Goal: Feedback & Contribution: Contribute content

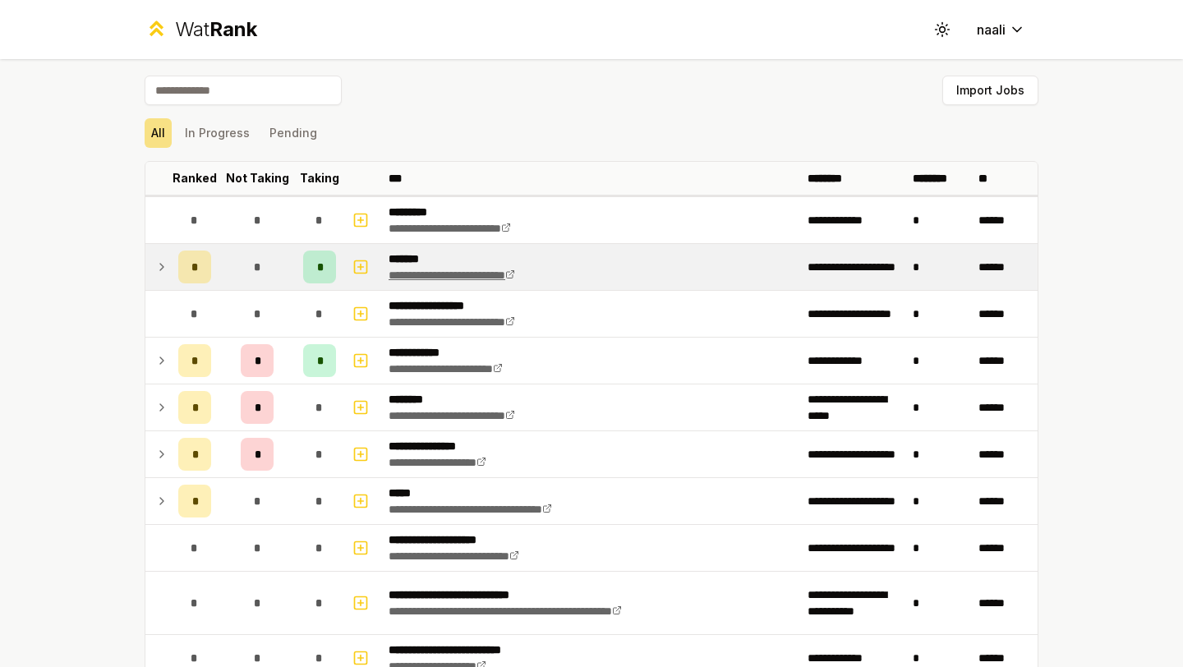
scroll to position [35, 0]
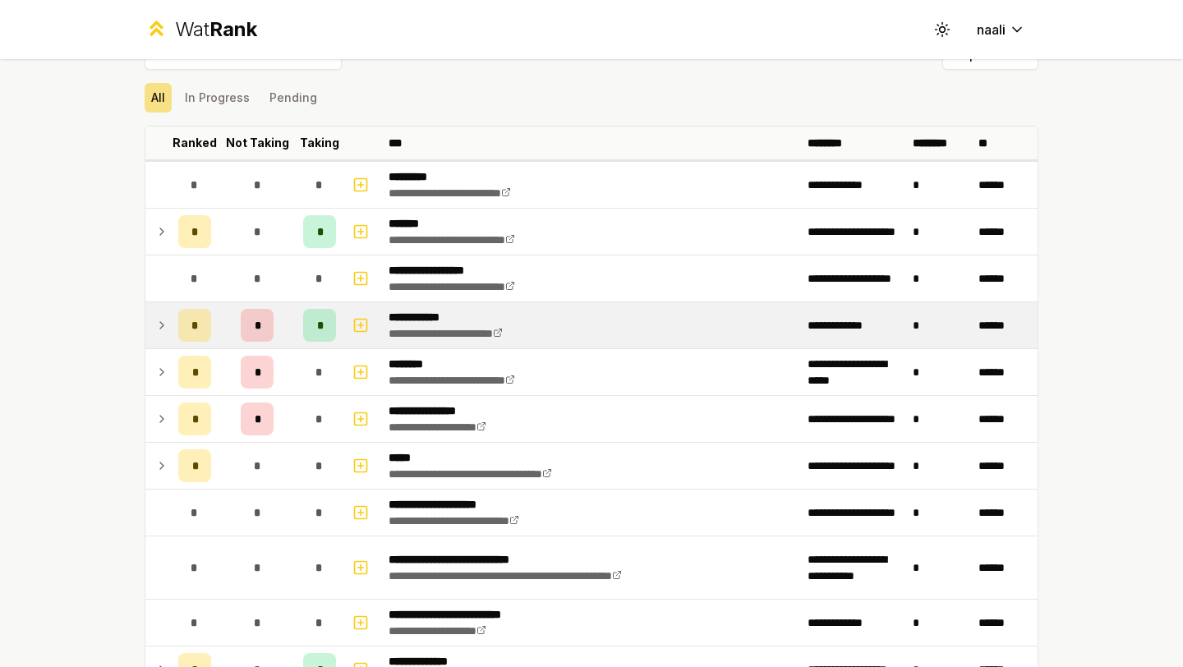
click at [251, 320] on div "*" at bounding box center [257, 325] width 33 height 33
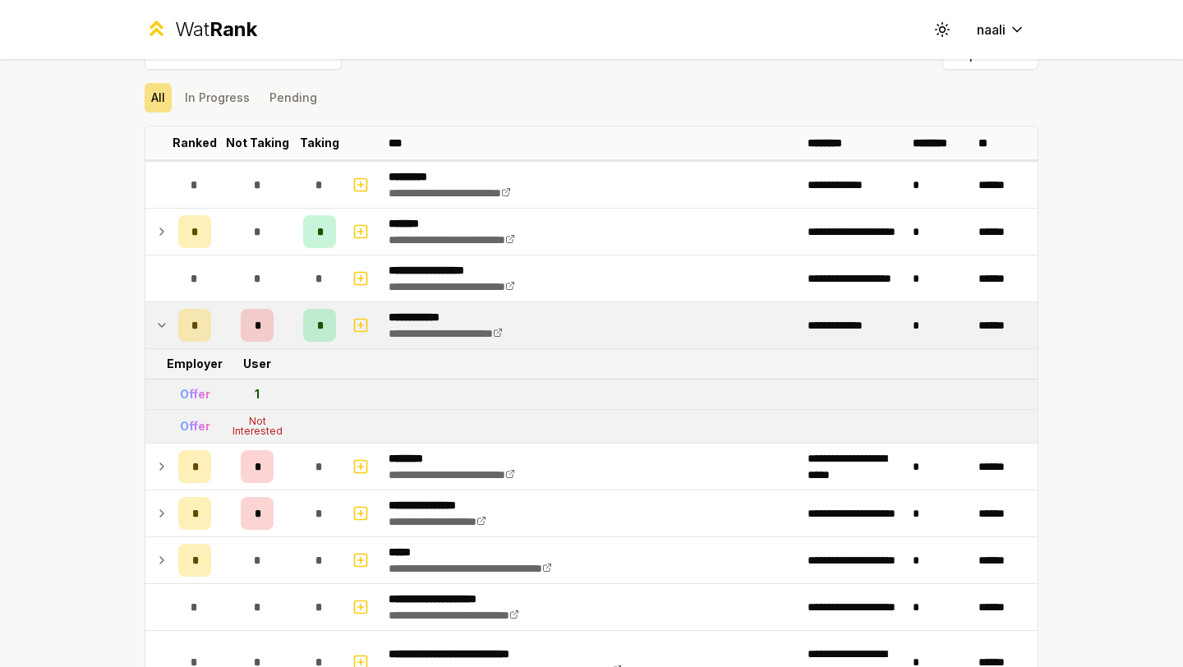
click at [251, 320] on div "*" at bounding box center [257, 325] width 33 height 33
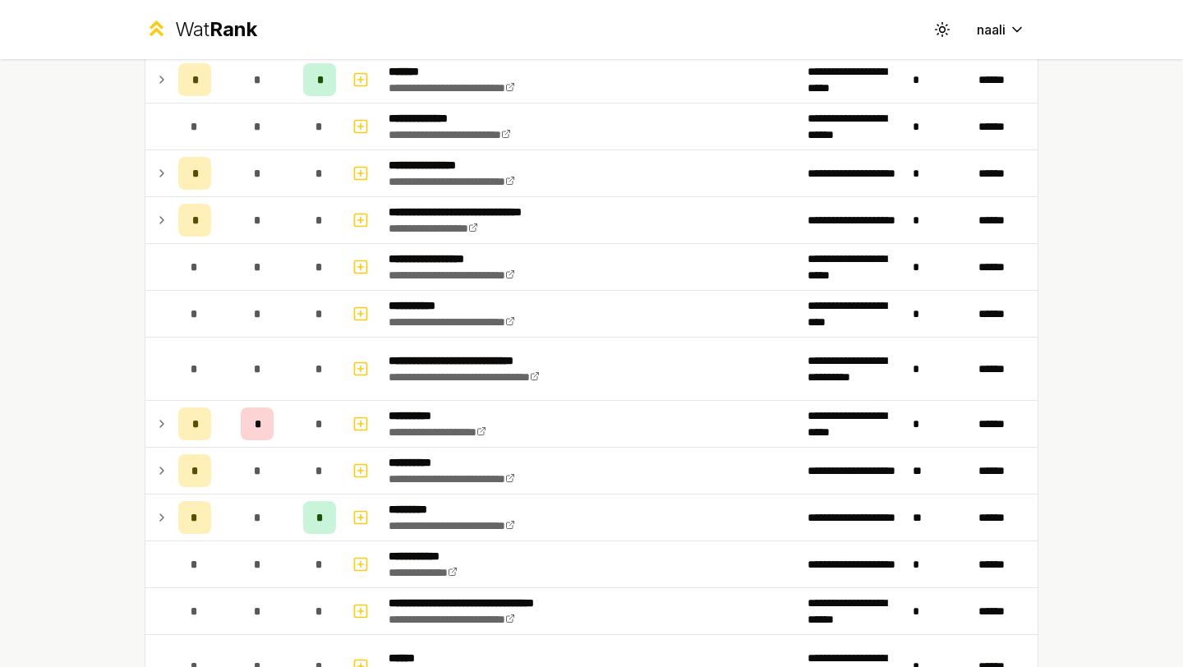
scroll to position [2105, 0]
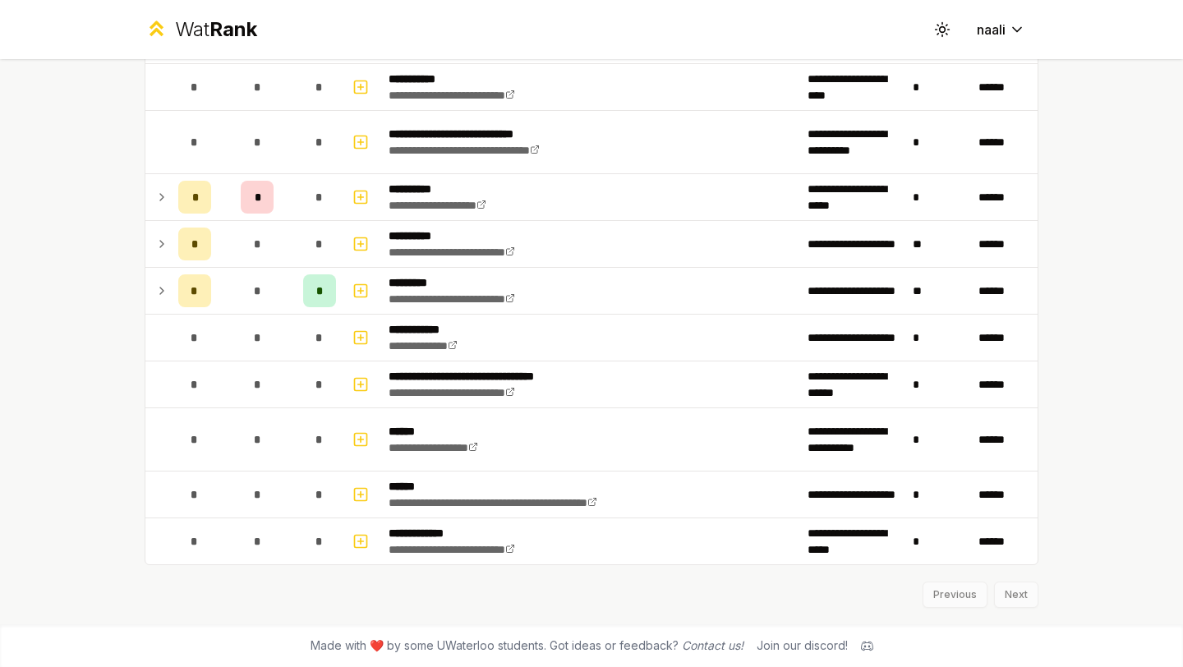
click at [1017, 585] on div "Previous Next" at bounding box center [592, 586] width 894 height 43
click at [1015, 601] on div "Previous Next" at bounding box center [592, 586] width 894 height 43
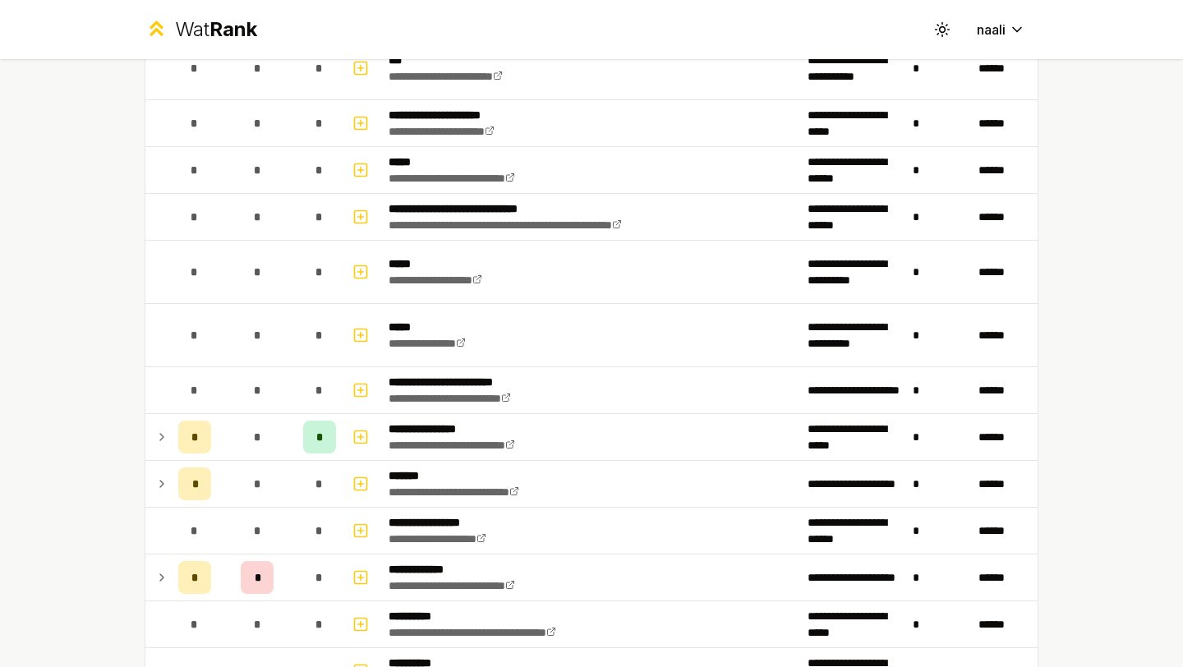
scroll to position [787, 0]
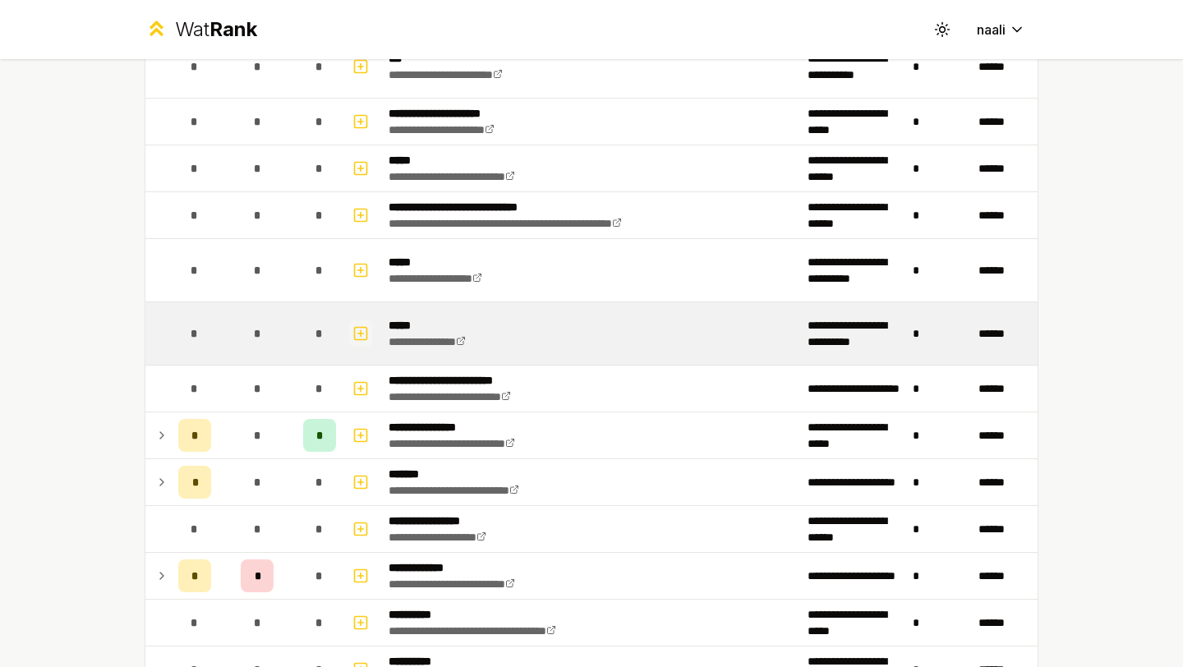
click at [352, 334] on icon "button" at bounding box center [360, 334] width 16 height 20
select select
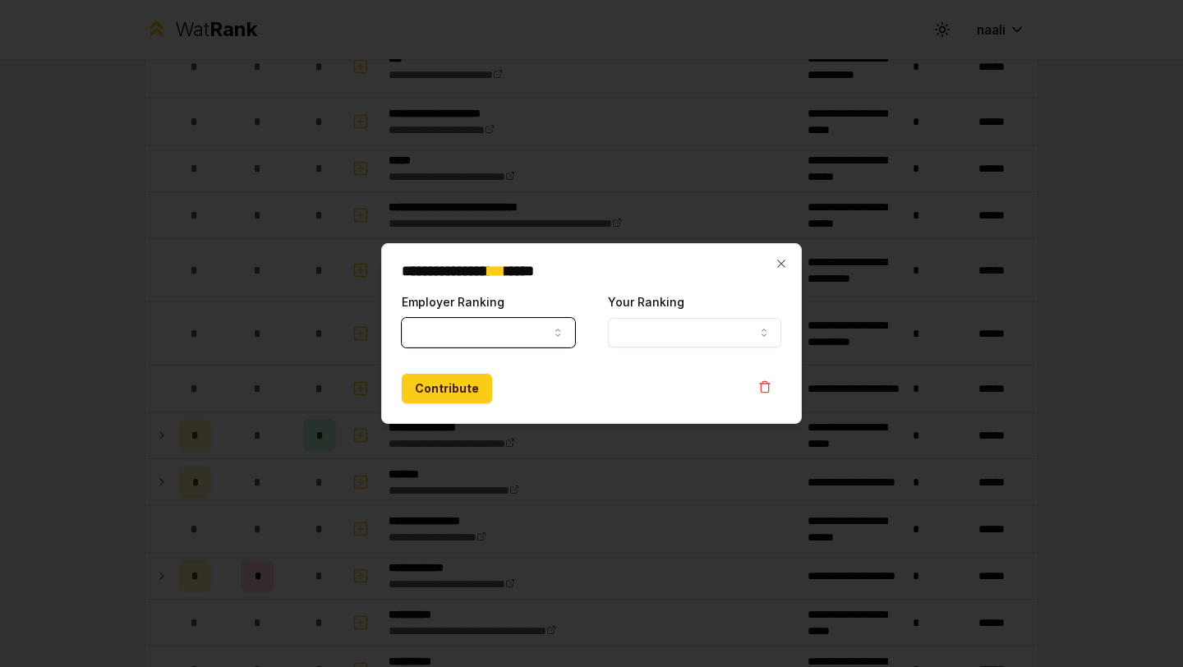
click at [518, 334] on button "Employer Ranking" at bounding box center [488, 333] width 173 height 30
select select "*****"
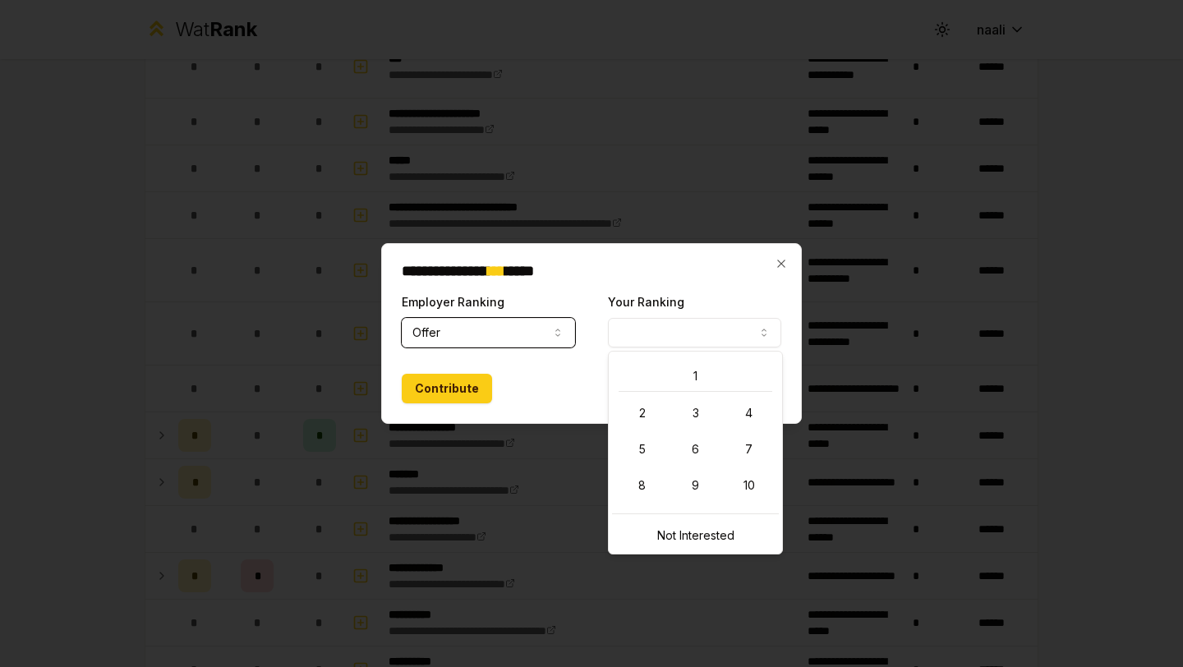
click at [670, 327] on button "Your Ranking" at bounding box center [694, 333] width 173 height 30
select select "*"
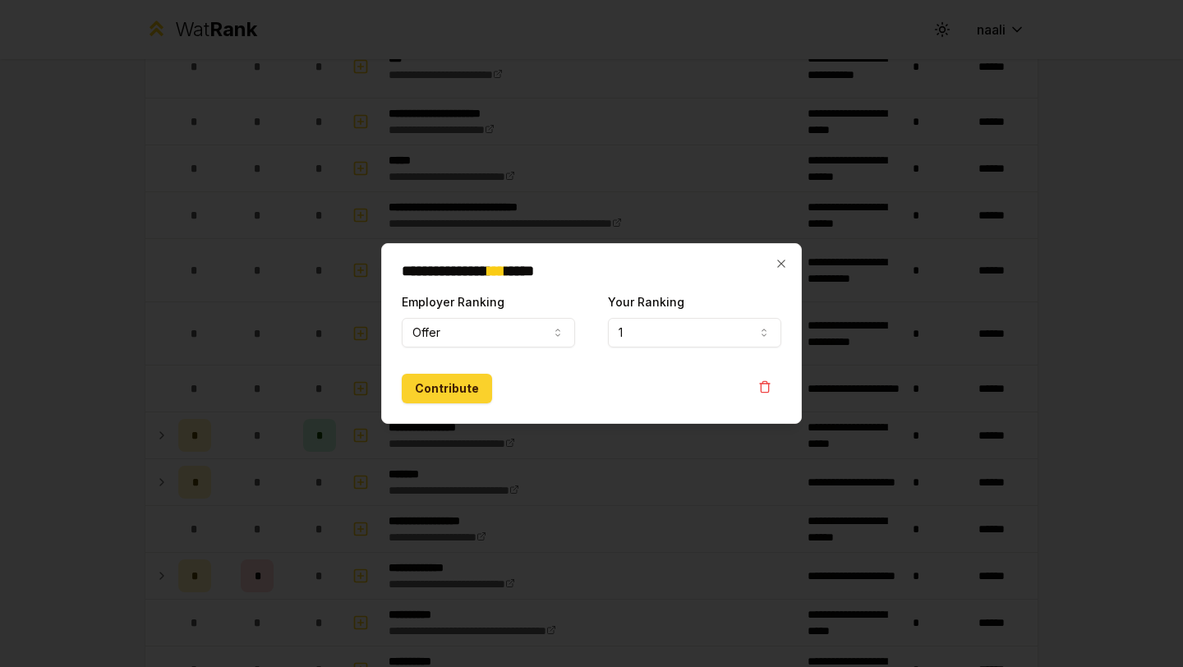
click at [444, 394] on button "Contribute" at bounding box center [447, 389] width 90 height 30
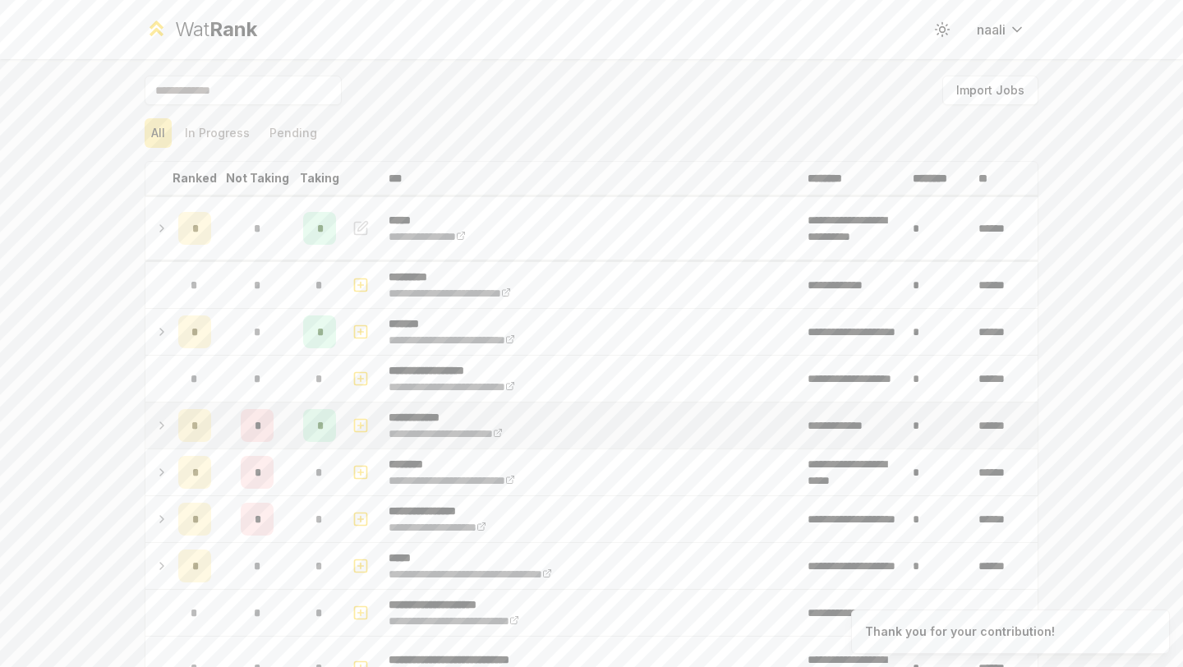
scroll to position [2, 0]
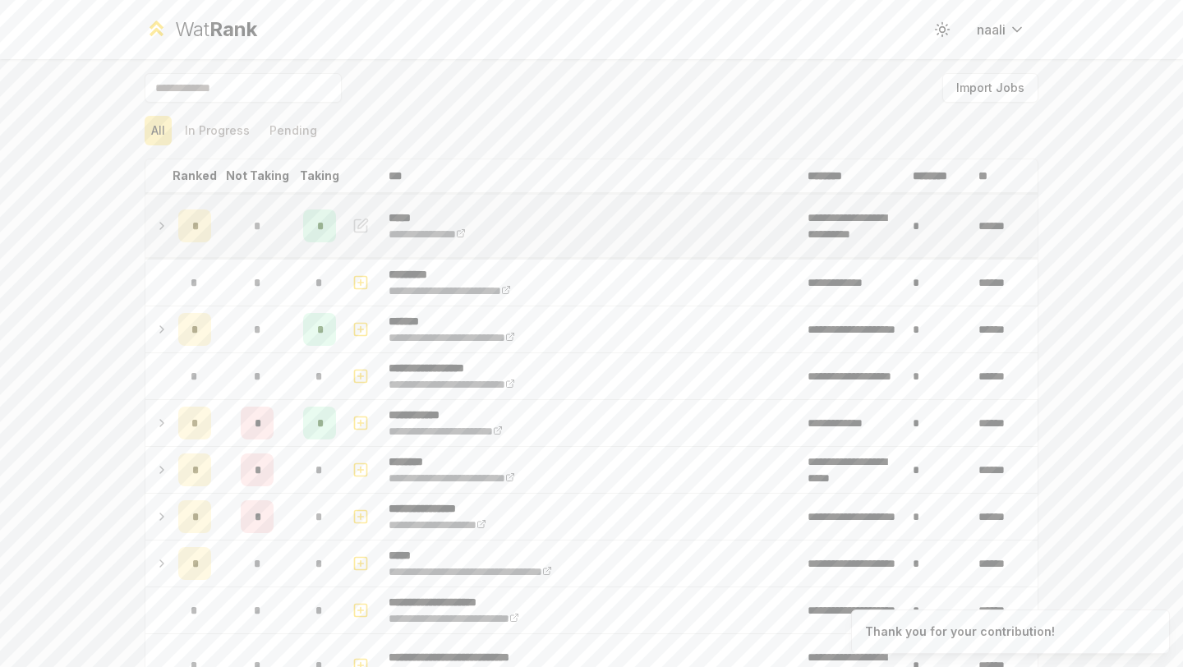
click at [315, 230] on div "*" at bounding box center [319, 225] width 33 height 33
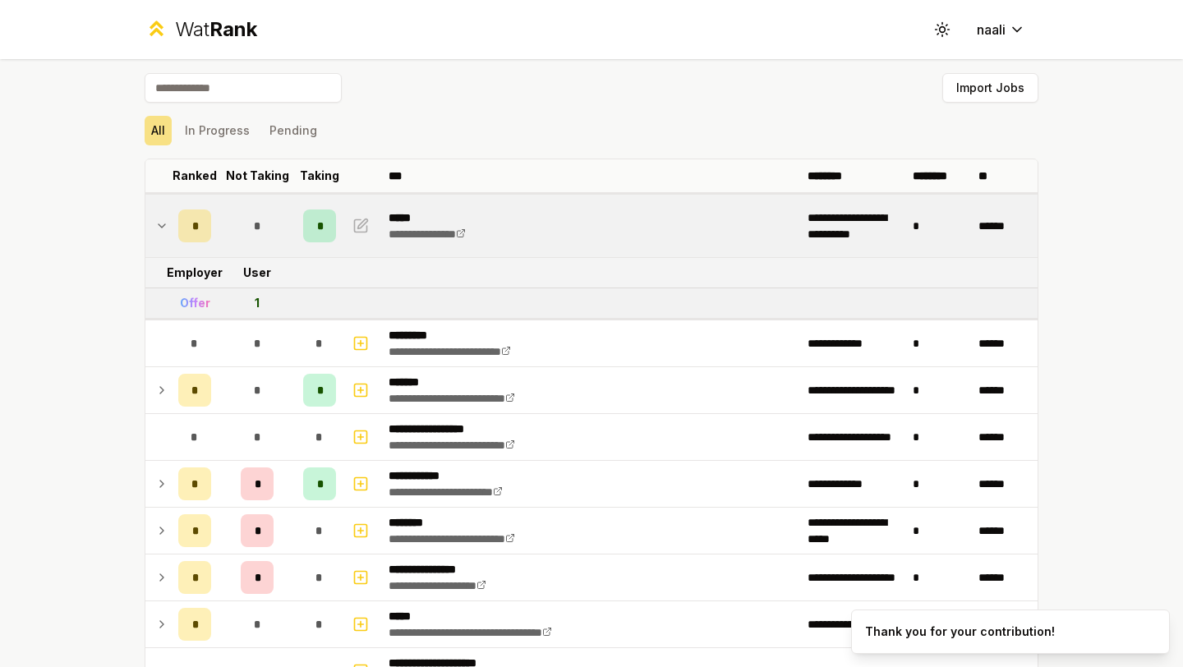
click at [256, 301] on div "1" at bounding box center [257, 303] width 5 height 16
click at [300, 258] on tr "Employer User" at bounding box center [591, 273] width 892 height 30
click at [324, 227] on div "*" at bounding box center [319, 225] width 33 height 33
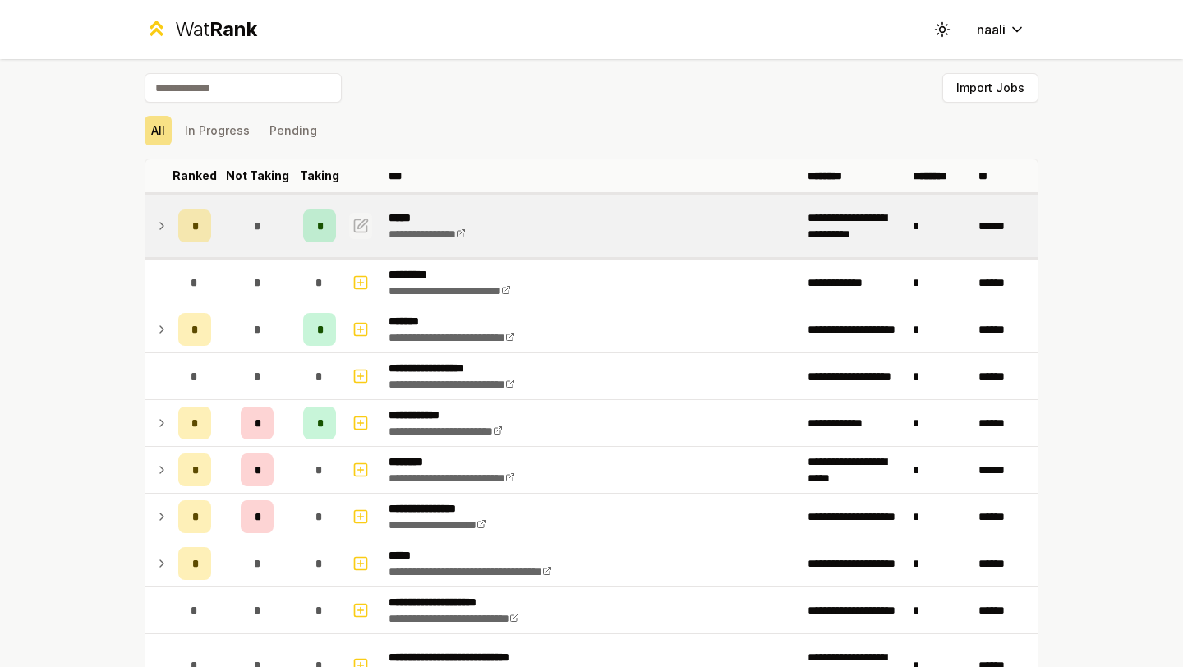
click at [358, 223] on icon "button" at bounding box center [360, 226] width 16 height 20
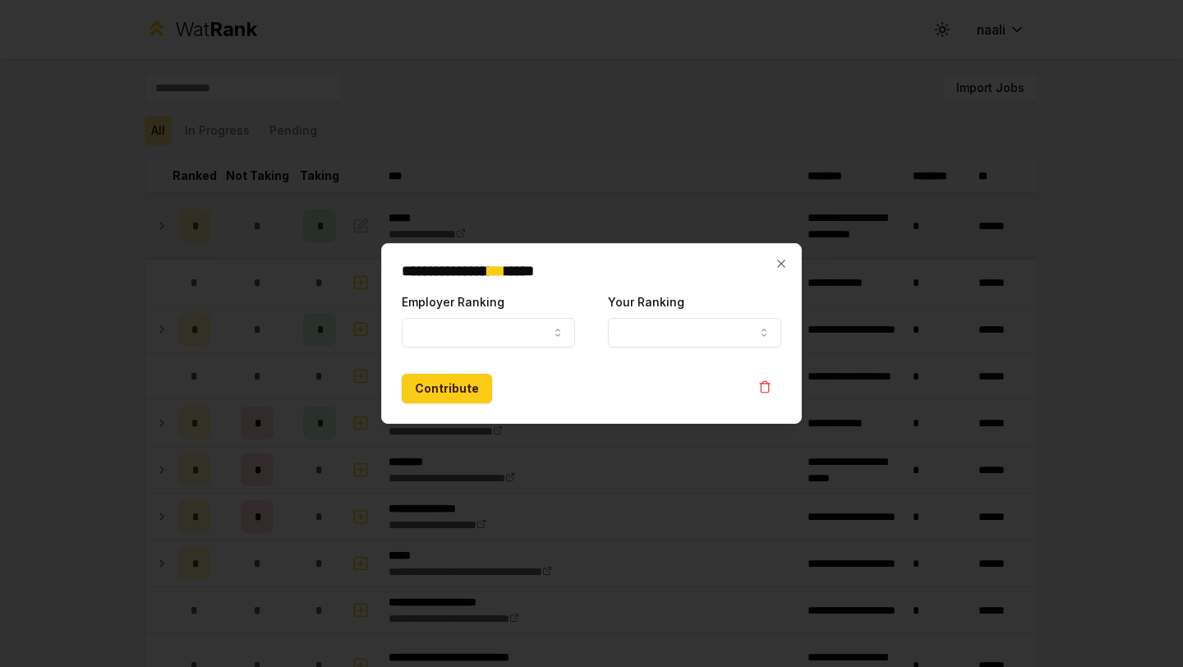
select select "*****"
select select "*"
click at [357, 223] on div at bounding box center [591, 333] width 1183 height 667
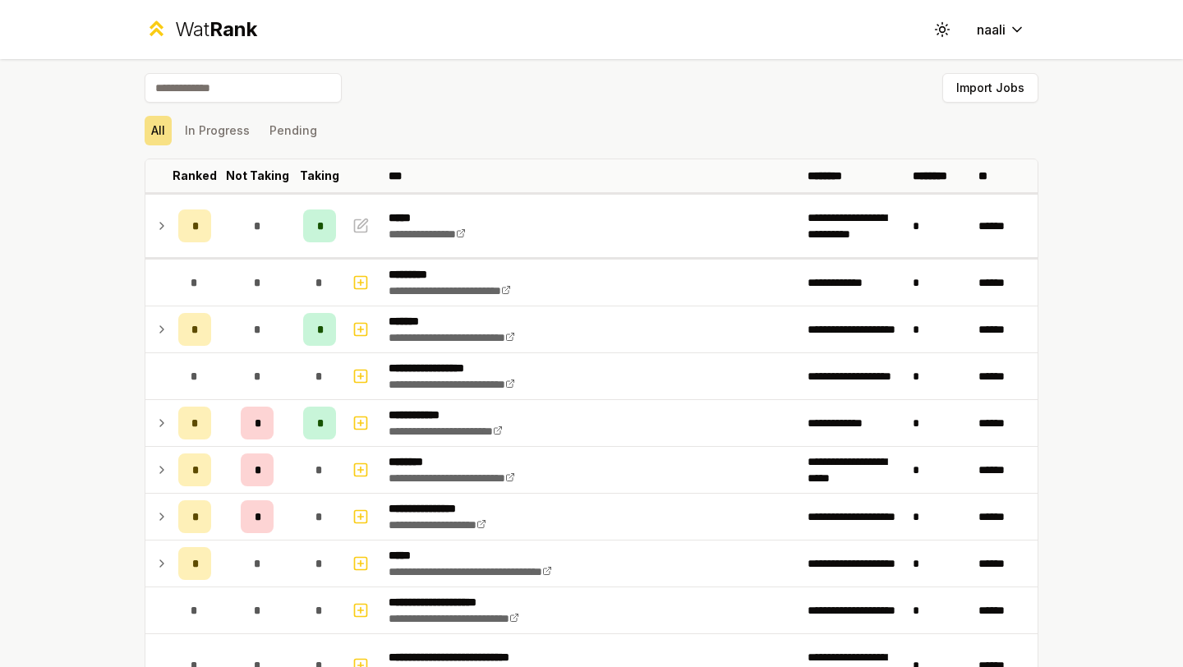
click at [357, 223] on icon "button" at bounding box center [360, 226] width 16 height 20
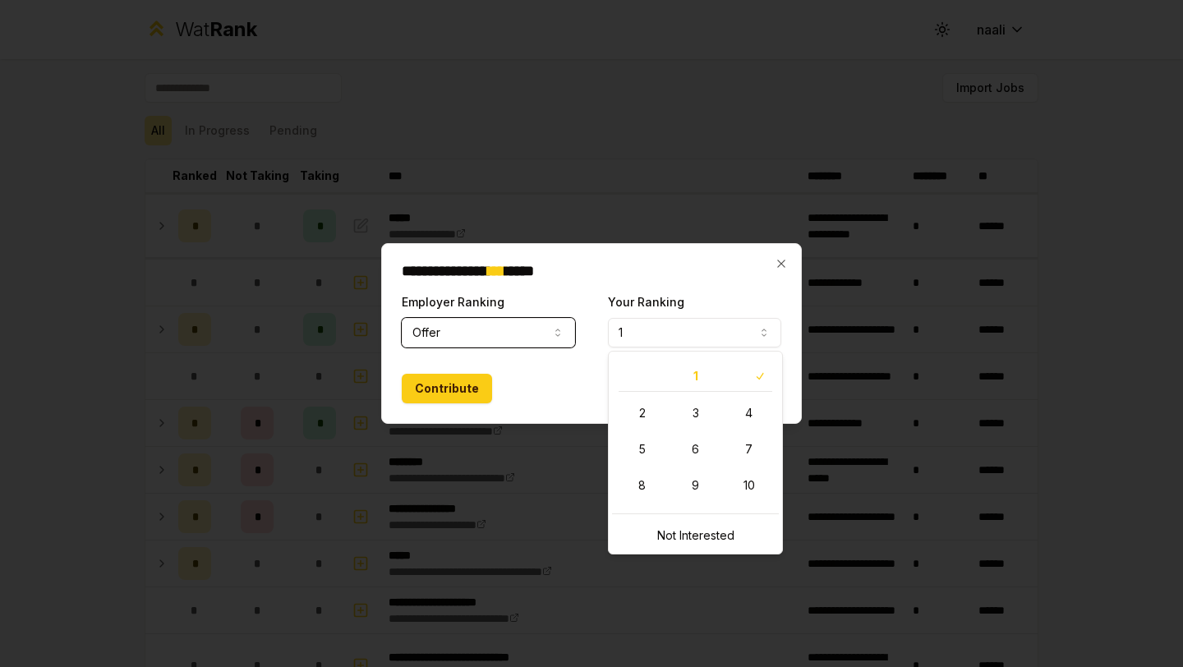
click at [637, 321] on button "1" at bounding box center [694, 333] width 173 height 30
click at [635, 274] on h2 "**********" at bounding box center [592, 271] width 380 height 15
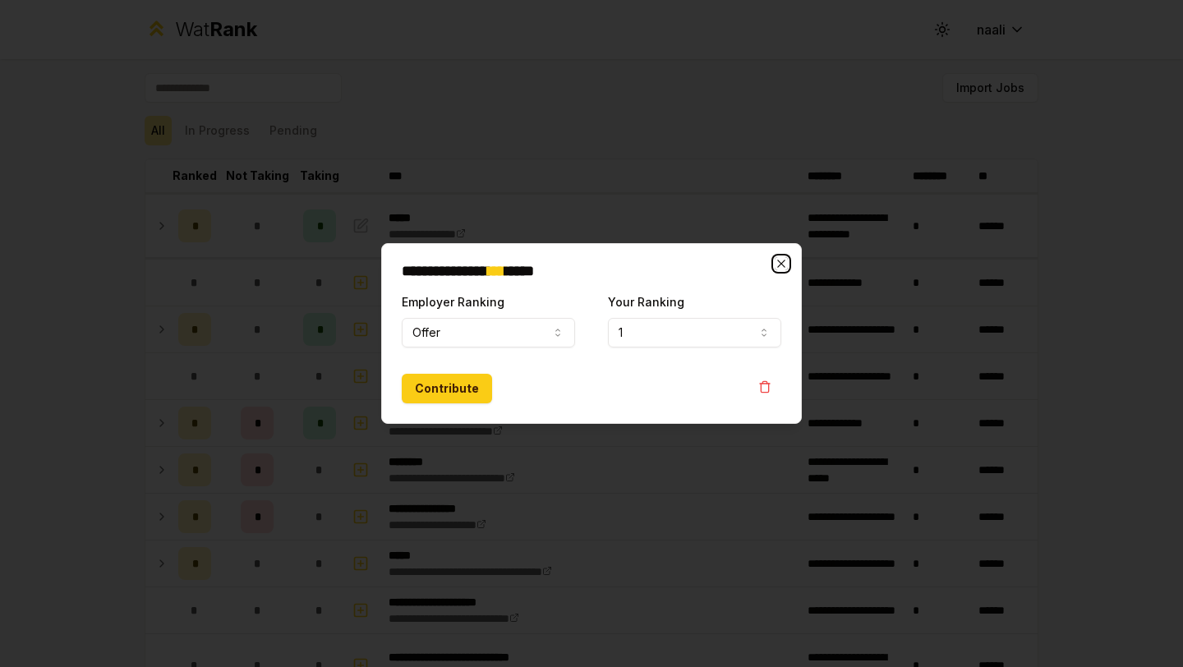
click at [775, 264] on icon "button" at bounding box center [781, 263] width 13 height 13
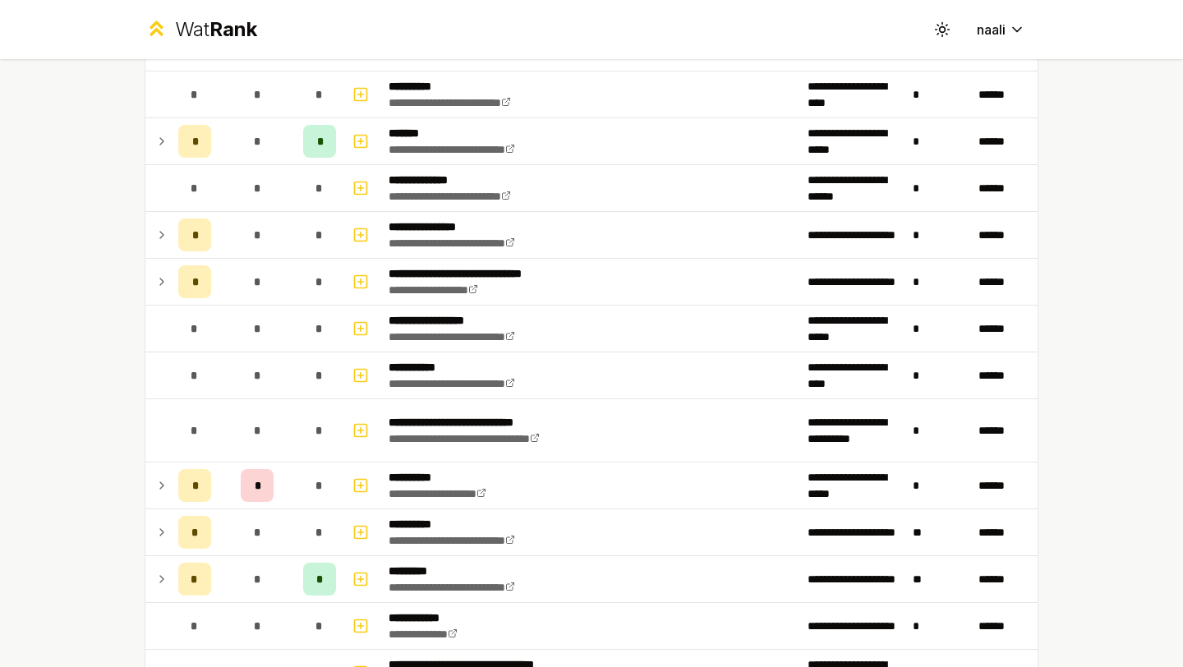
scroll to position [2106, 0]
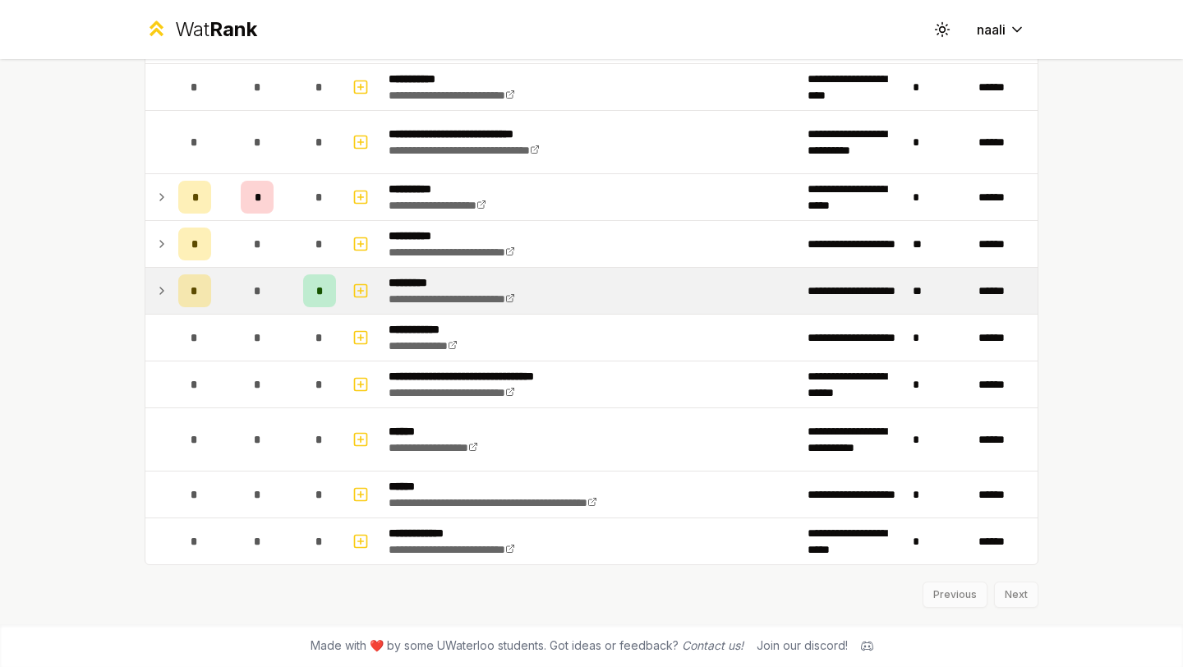
click at [318, 292] on span "*" at bounding box center [319, 291] width 7 height 16
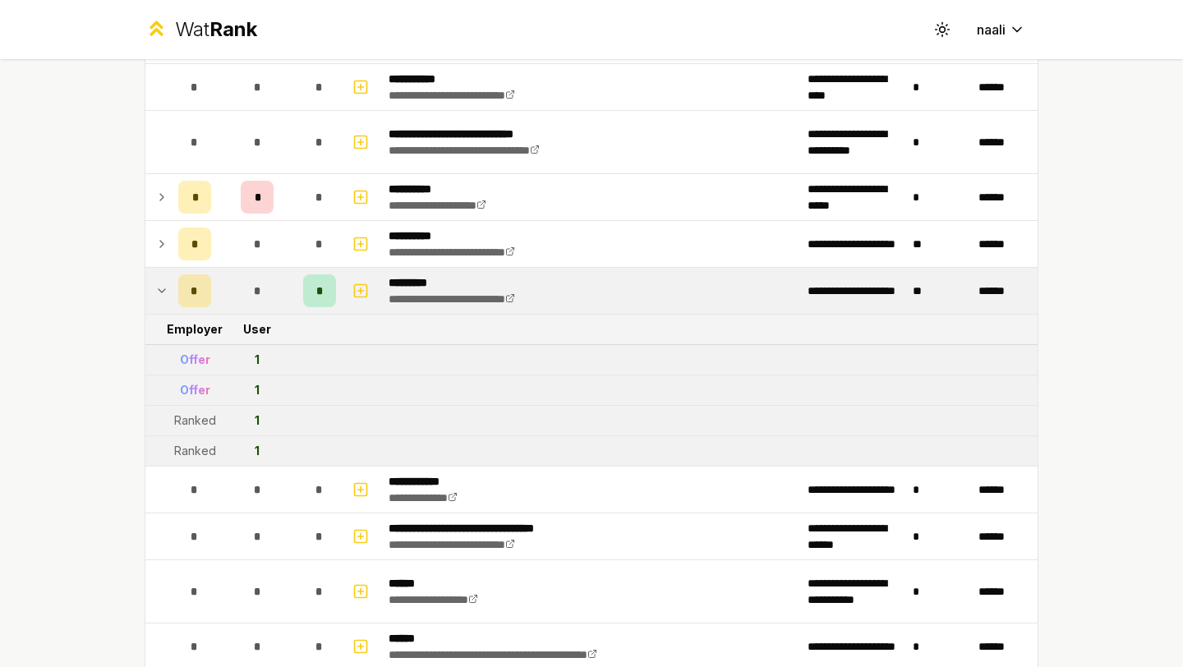
click at [318, 292] on span "*" at bounding box center [319, 291] width 7 height 16
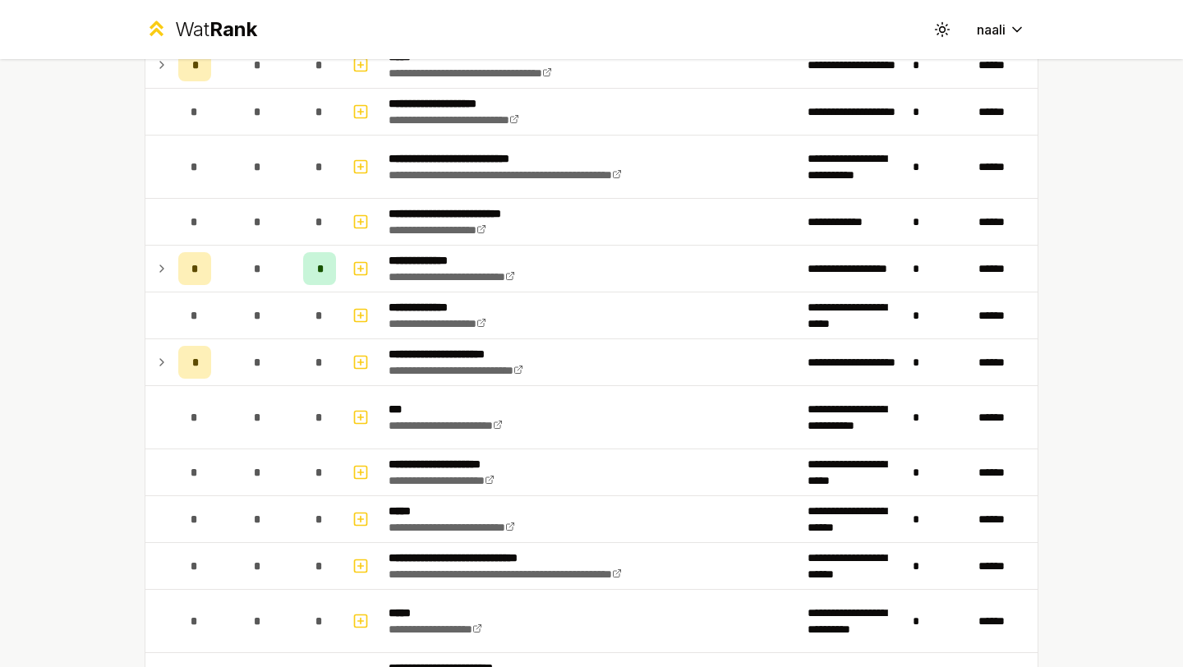
scroll to position [0, 0]
